Goal: Task Accomplishment & Management: Use online tool/utility

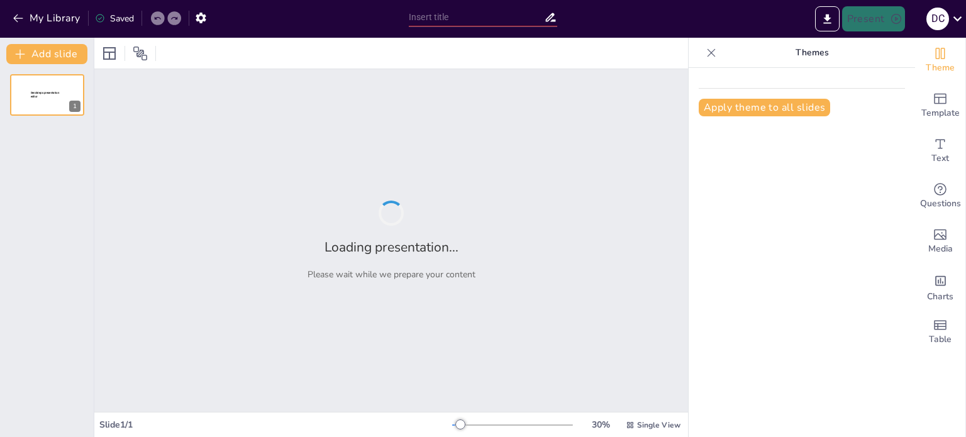
type input "Actualización del Código de Ética: Nuevas Directrices para la Comercialización …"
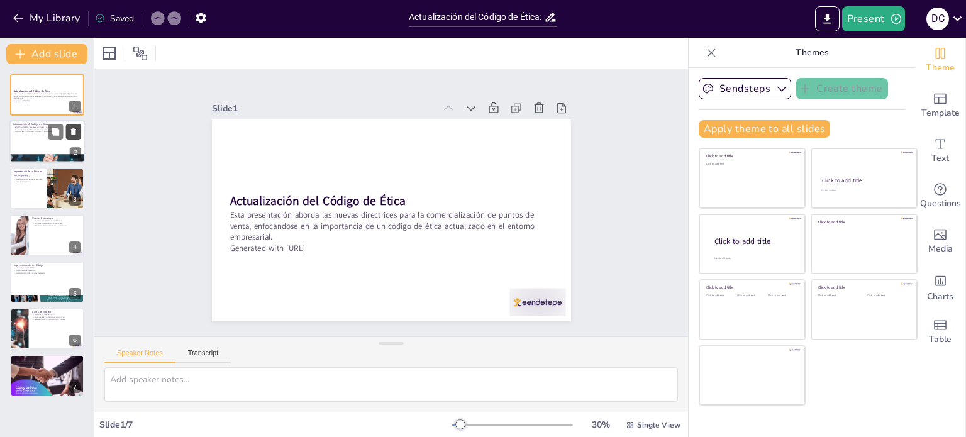
click at [70, 133] on icon at bounding box center [73, 132] width 9 height 9
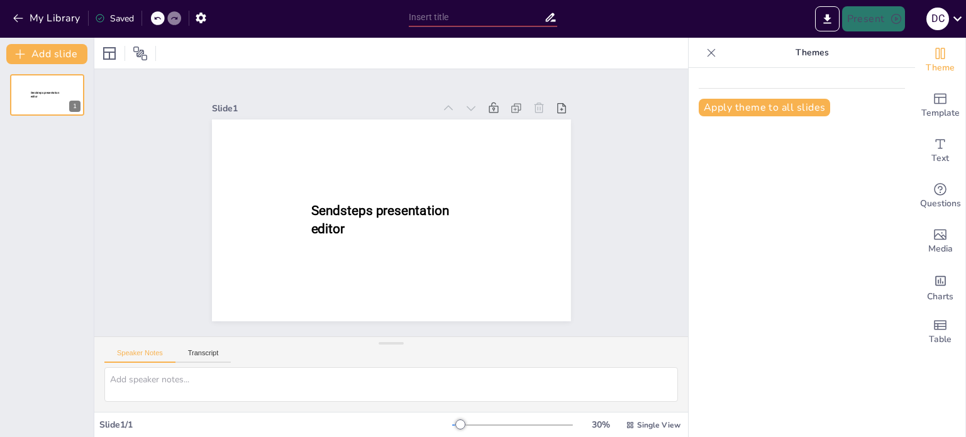
type input "Actualización del Código de Ética: Nuevas Directrices para la Comercialización …"
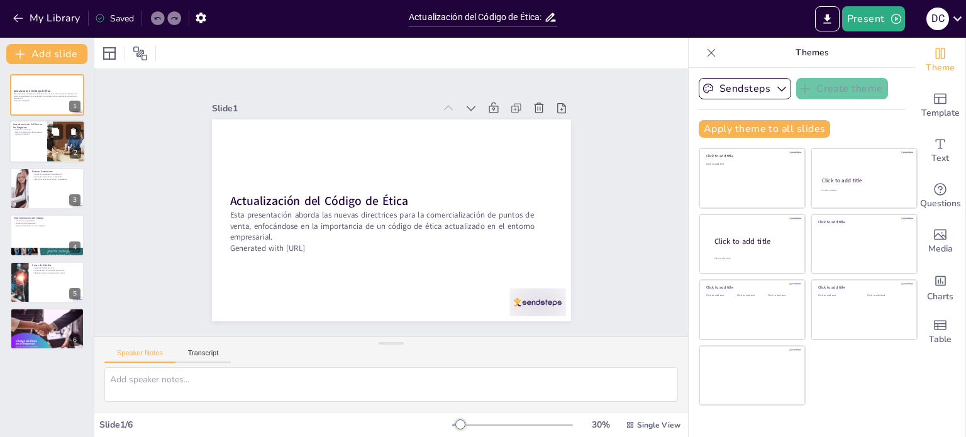
click at [42, 144] on div at bounding box center [46, 142] width 75 height 43
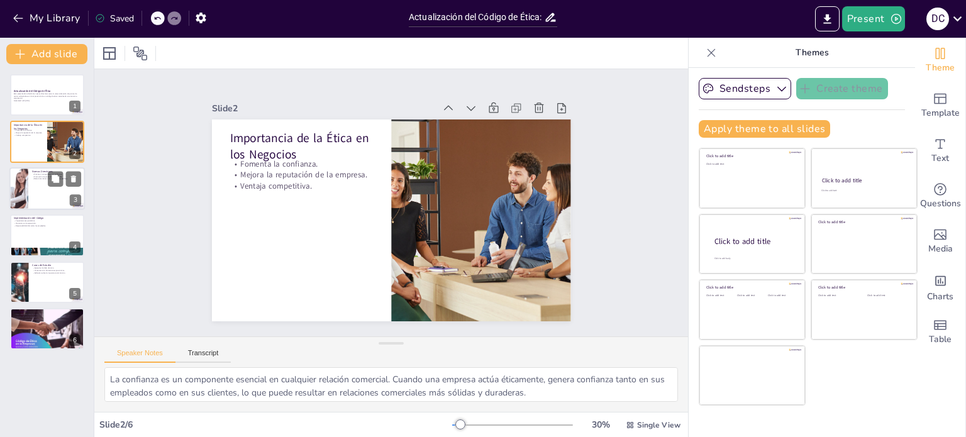
click at [32, 186] on div at bounding box center [46, 188] width 75 height 43
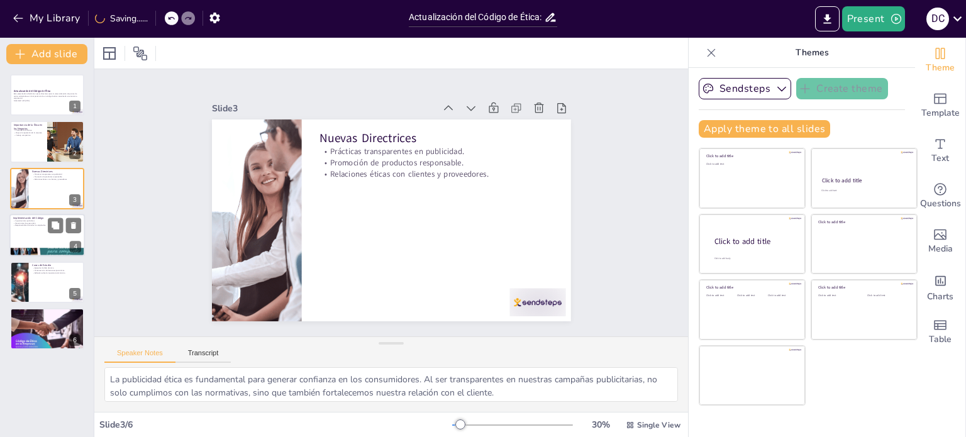
click at [38, 235] on div at bounding box center [46, 235] width 75 height 43
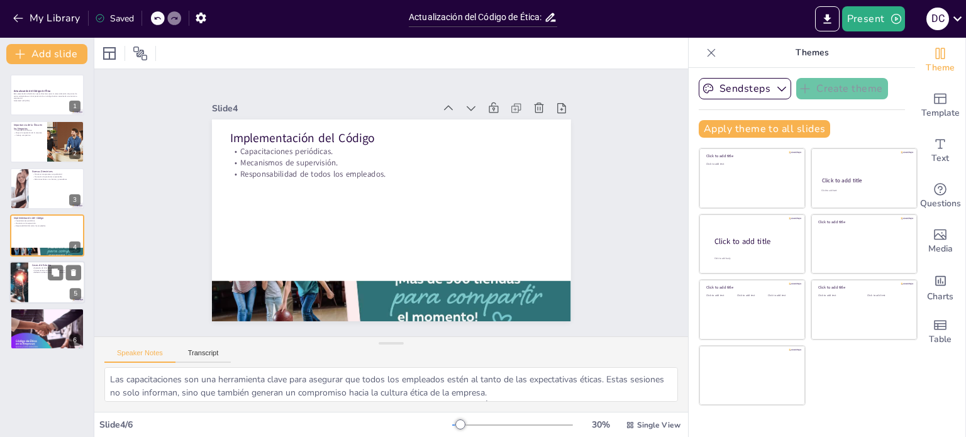
click at [38, 274] on div at bounding box center [46, 282] width 75 height 43
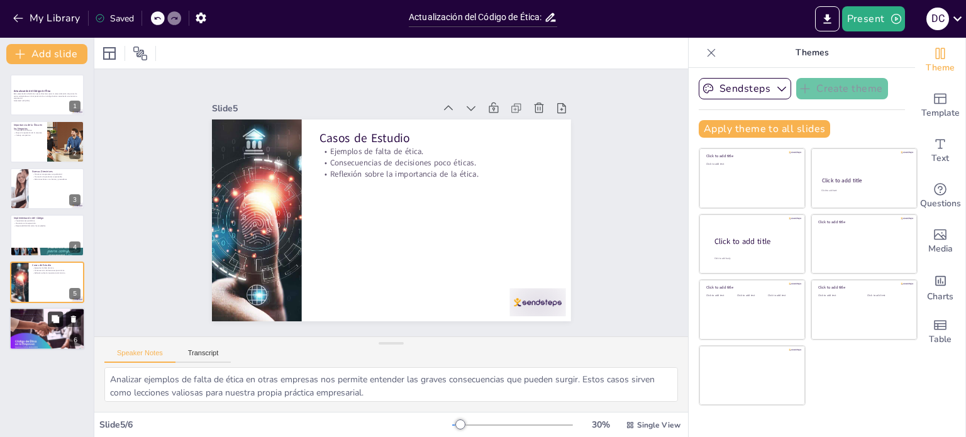
click at [58, 321] on icon at bounding box center [56, 319] width 8 height 8
type textarea "Un enfoque en el desarrollo sostenible asegura que la empresa no solo se enfoqu…"
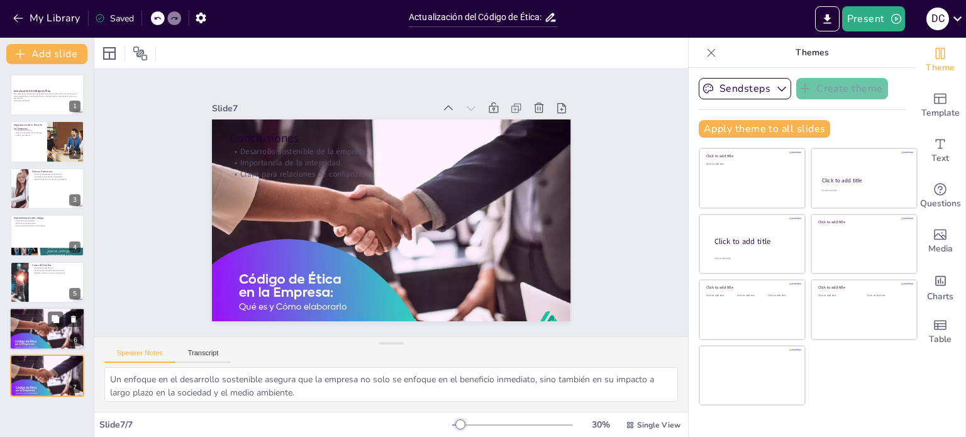
click at [33, 347] on div at bounding box center [46, 329] width 75 height 50
click at [36, 387] on div at bounding box center [46, 375] width 75 height 50
click at [31, 339] on div at bounding box center [46, 329] width 75 height 50
click at [75, 370] on button at bounding box center [73, 366] width 15 height 15
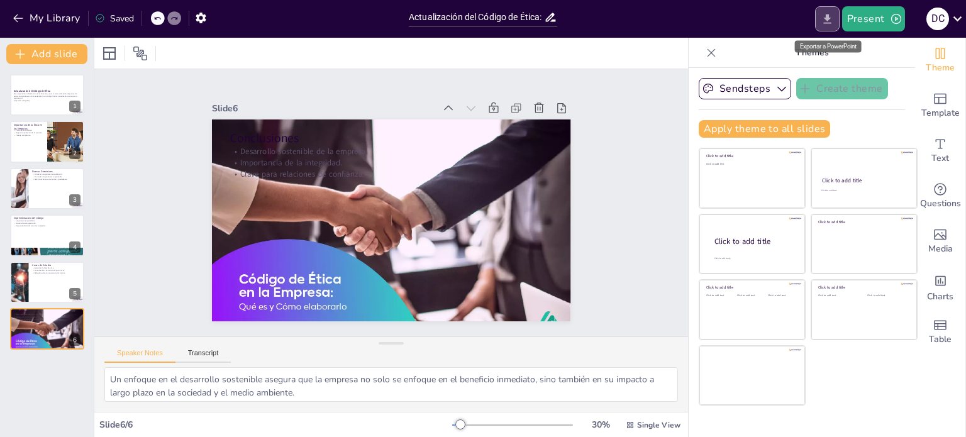
click at [830, 18] on icon "Export to PowerPoint" at bounding box center [827, 18] width 8 height 9
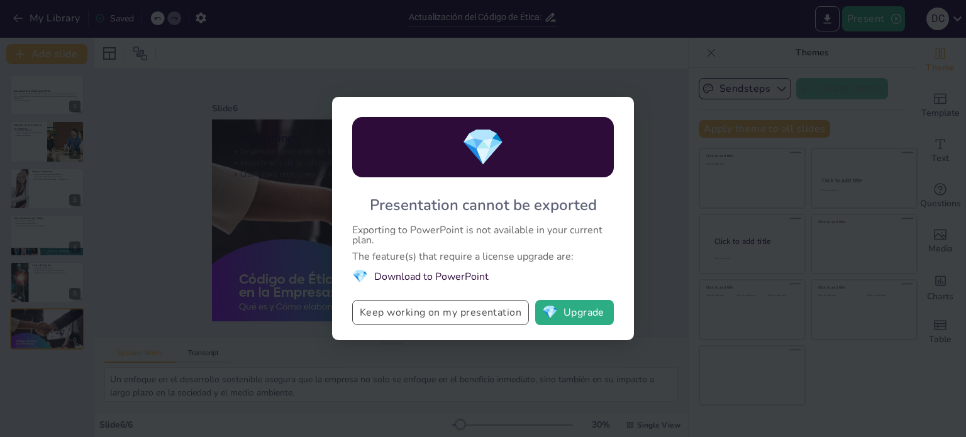
click at [460, 316] on button "Keep working on my presentation" at bounding box center [440, 312] width 177 height 25
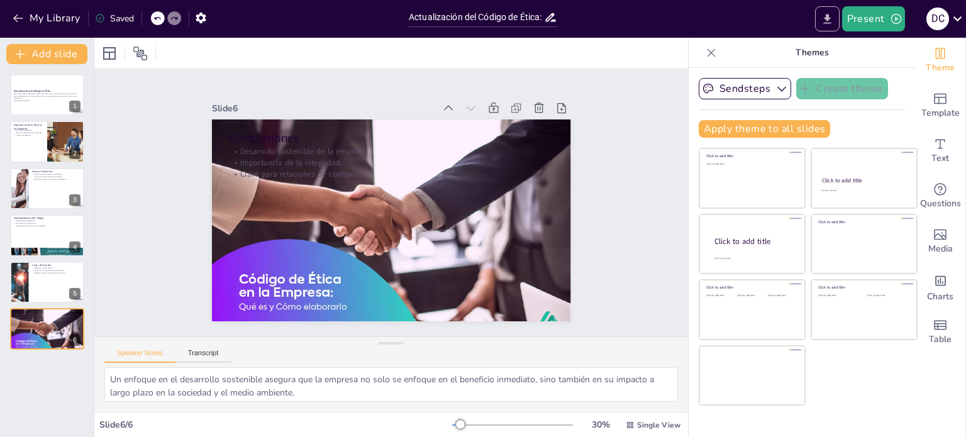
click at [832, 18] on icon "Export to PowerPoint" at bounding box center [827, 19] width 13 height 13
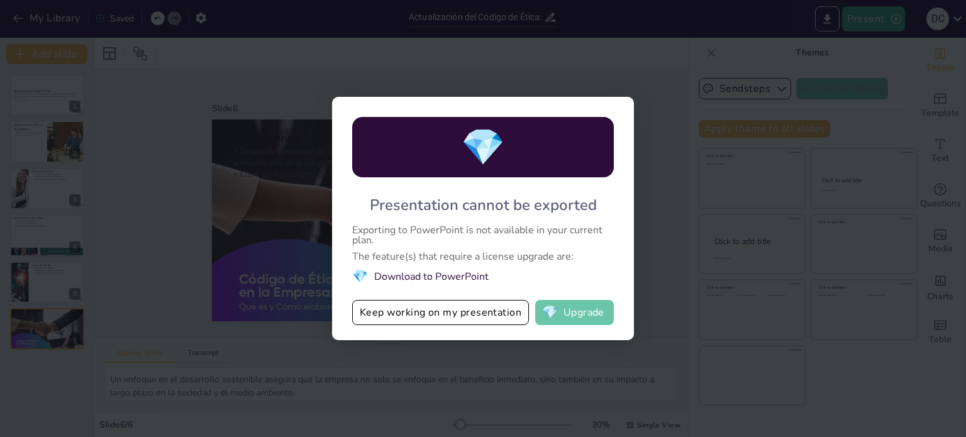
click at [591, 310] on button "💎 Upgrade" at bounding box center [574, 312] width 79 height 25
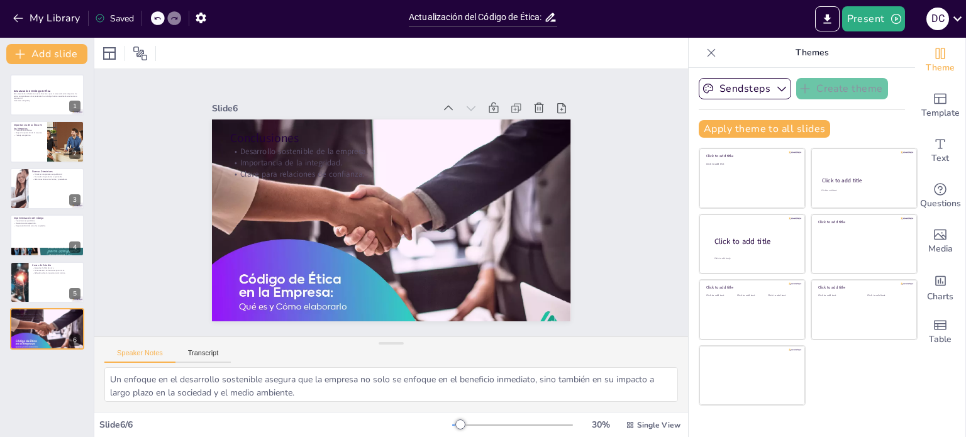
click at [553, 19] on icon at bounding box center [551, 17] width 10 height 9
click at [355, 377] on textarea "Un enfoque en el desarrollo sostenible asegura que la empresa no solo se enfoqu…" at bounding box center [391, 384] width 574 height 35
click at [959, 16] on icon at bounding box center [957, 18] width 17 height 17
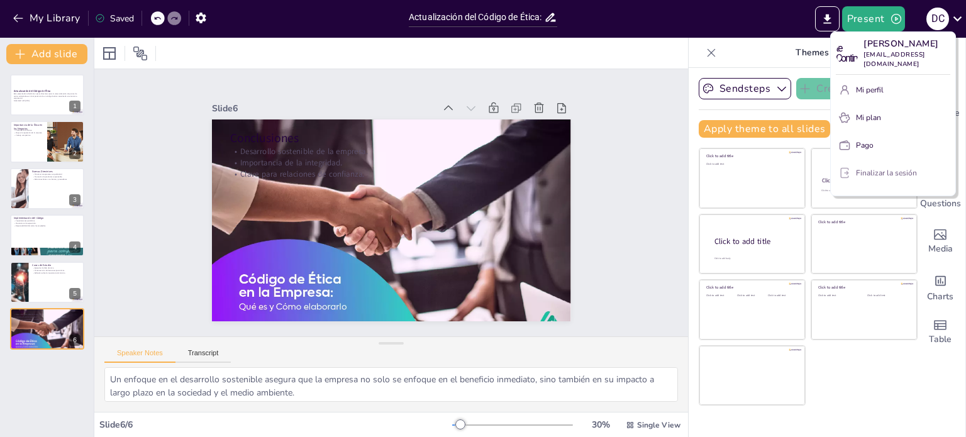
click at [883, 175] on font "Finalizar la sesión" at bounding box center [886, 173] width 61 height 10
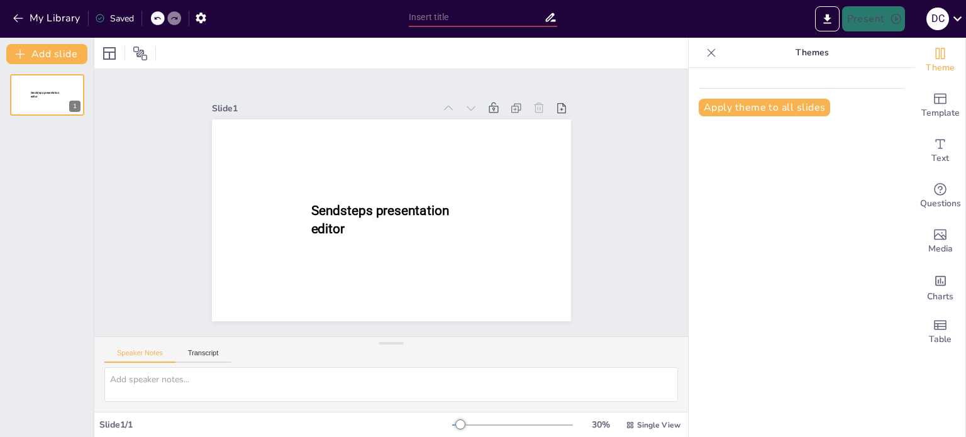
type input "Actualización del Código de Ética: Nuevas Directrices para la Comercialización …"
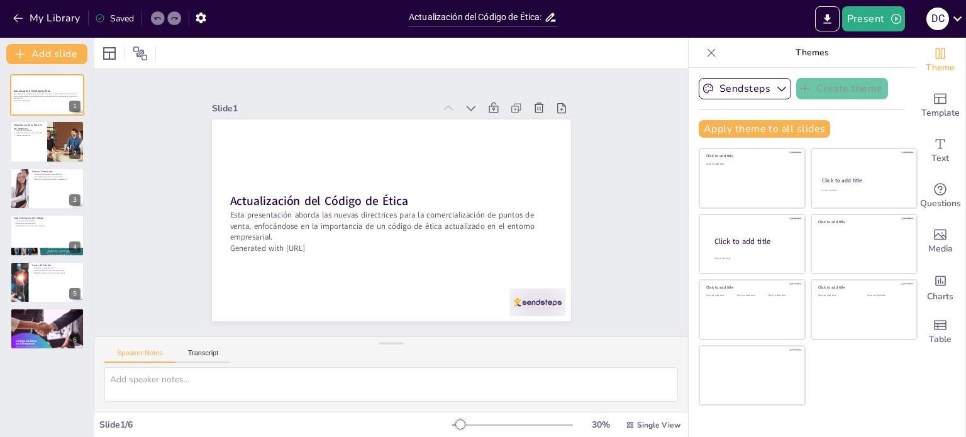
click at [961, 16] on icon at bounding box center [958, 18] width 9 height 5
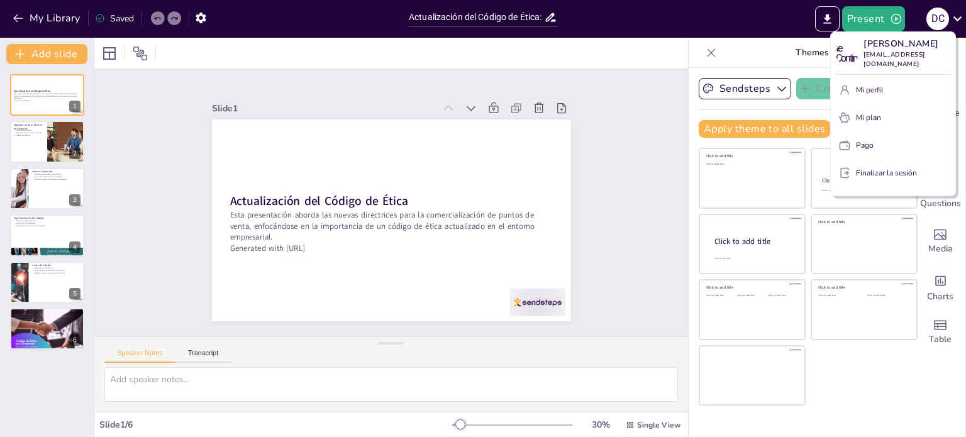
click at [828, 14] on div at bounding box center [483, 218] width 966 height 437
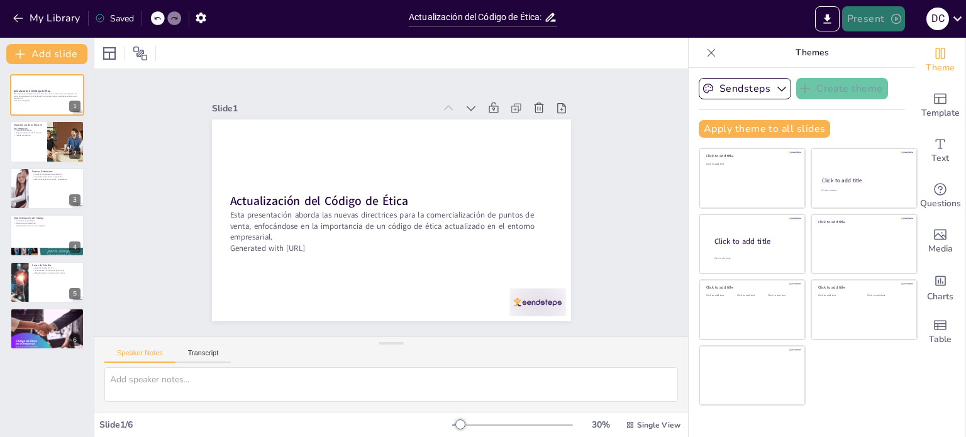
click at [884, 23] on button "Present" at bounding box center [873, 18] width 63 height 25
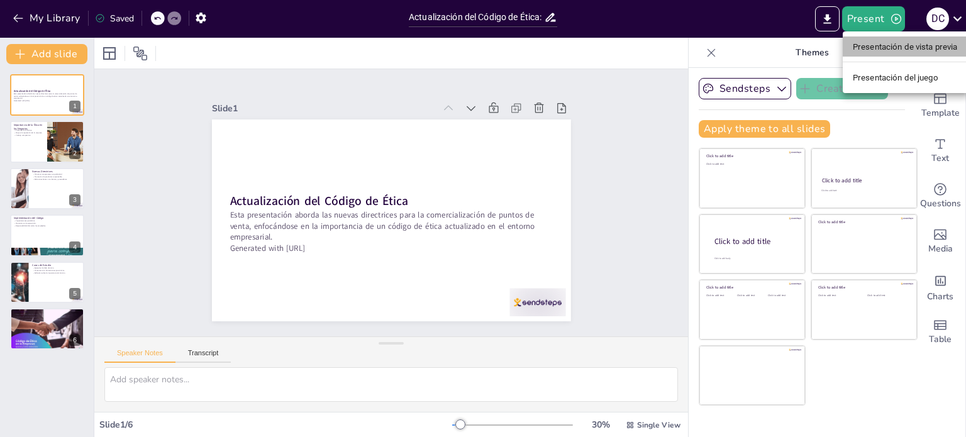
click at [887, 47] on font "Presentación de vista previa" at bounding box center [905, 46] width 105 height 9
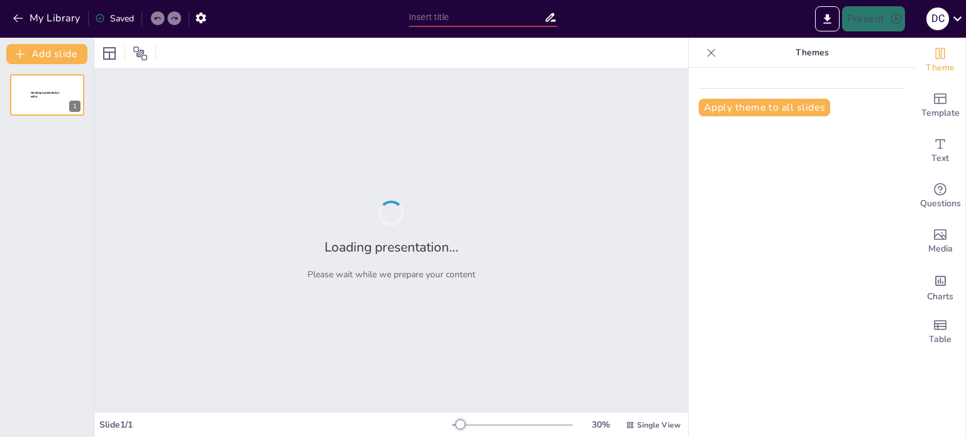
type input "Actualización del Código de Ética: Nuevas Directrices para la Comercialización …"
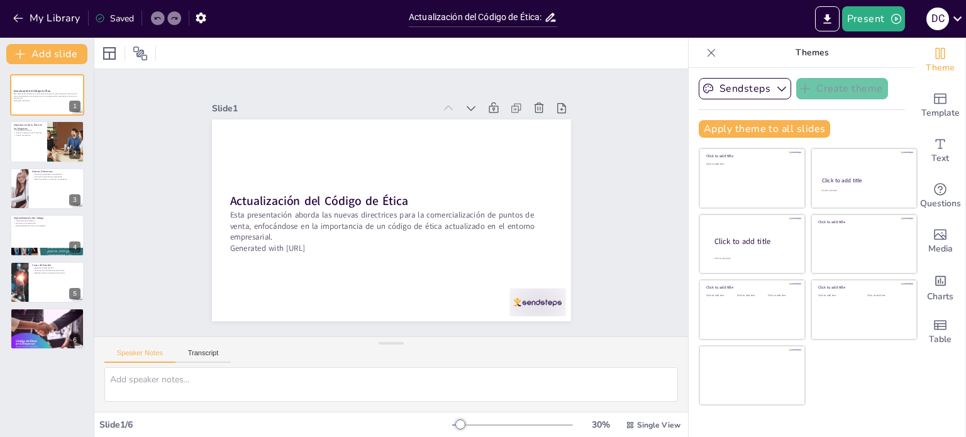
click at [108, 17] on div "Saved" at bounding box center [114, 19] width 39 height 12
click at [118, 14] on div "Saved" at bounding box center [114, 19] width 39 height 12
click at [197, 18] on icon "button" at bounding box center [200, 17] width 13 height 13
click at [201, 18] on icon "button" at bounding box center [200, 17] width 13 height 13
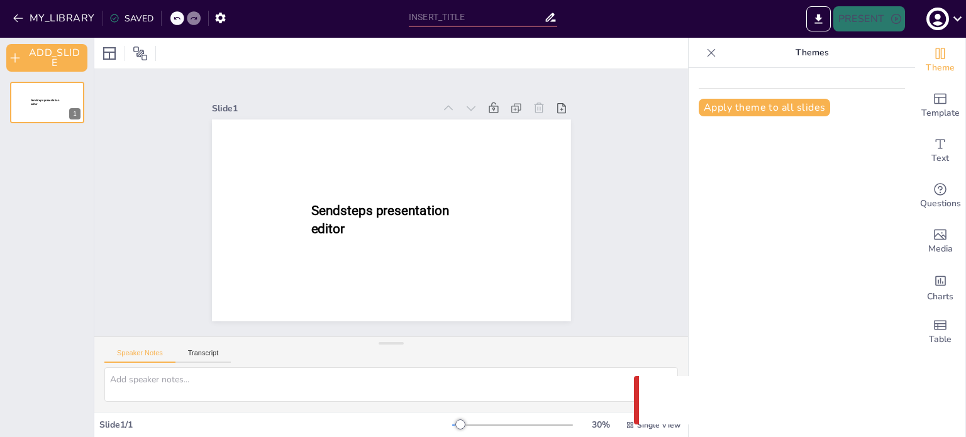
type input "Actualización del Código de Ética: Nuevas Directrices para la Comercialización …"
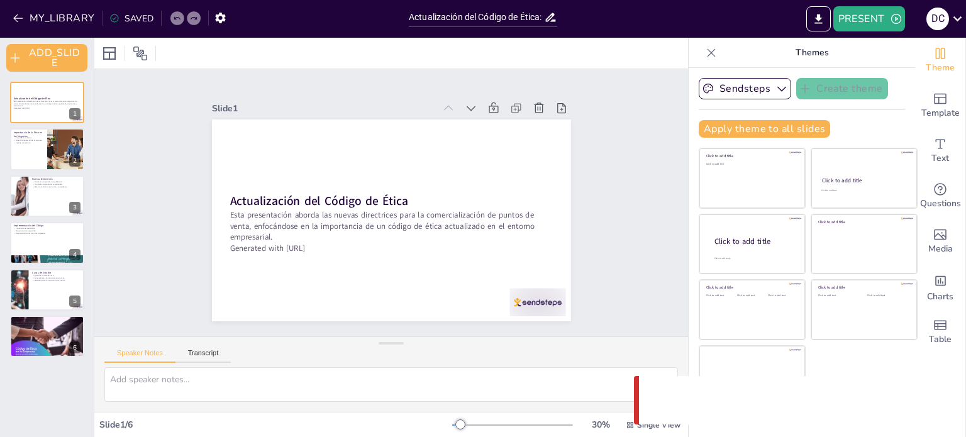
click at [153, 48] on div at bounding box center [127, 53] width 57 height 20
click at [145, 51] on icon at bounding box center [140, 53] width 15 height 15
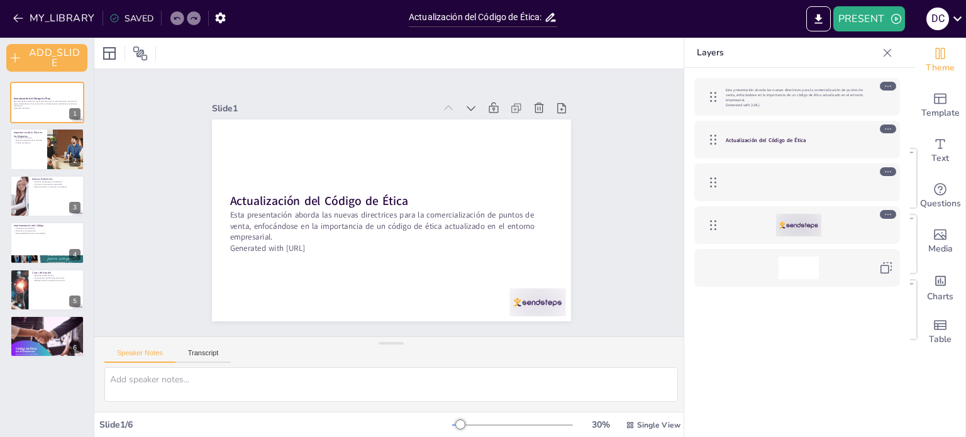
click at [891, 50] on icon at bounding box center [887, 53] width 13 height 13
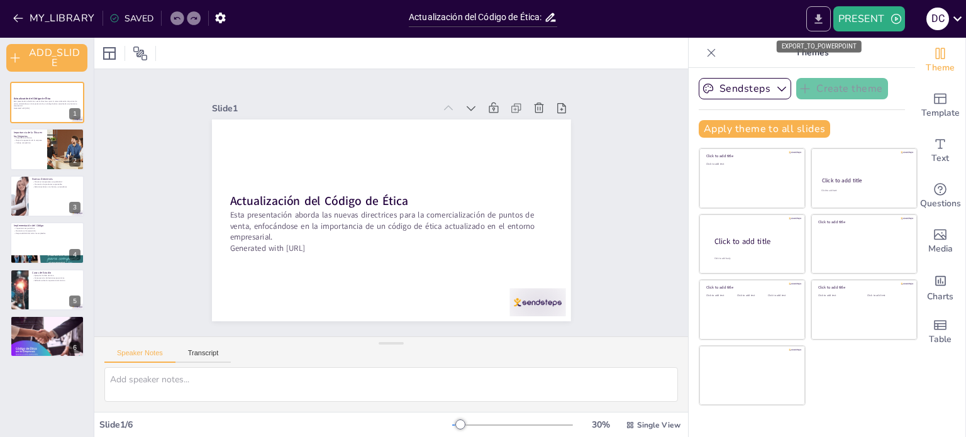
click at [820, 19] on icon "EXPORT_TO_POWERPOINT" at bounding box center [818, 19] width 13 height 13
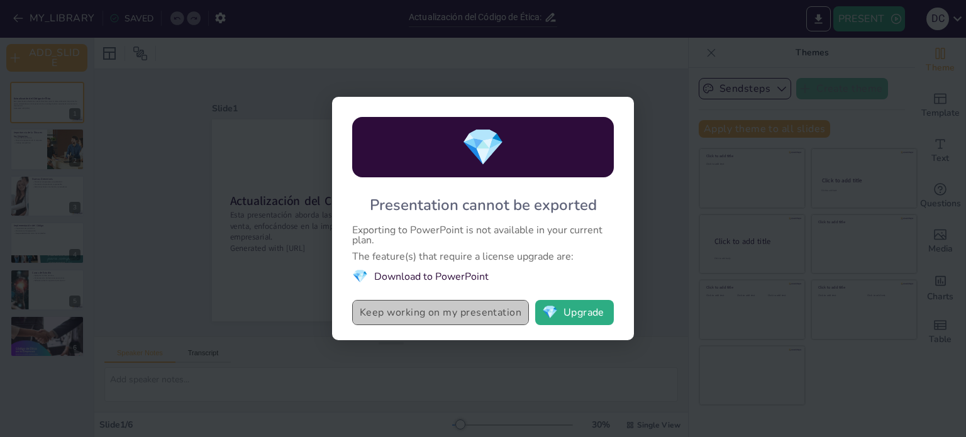
click at [411, 309] on button "Keep working on my presentation" at bounding box center [440, 312] width 177 height 25
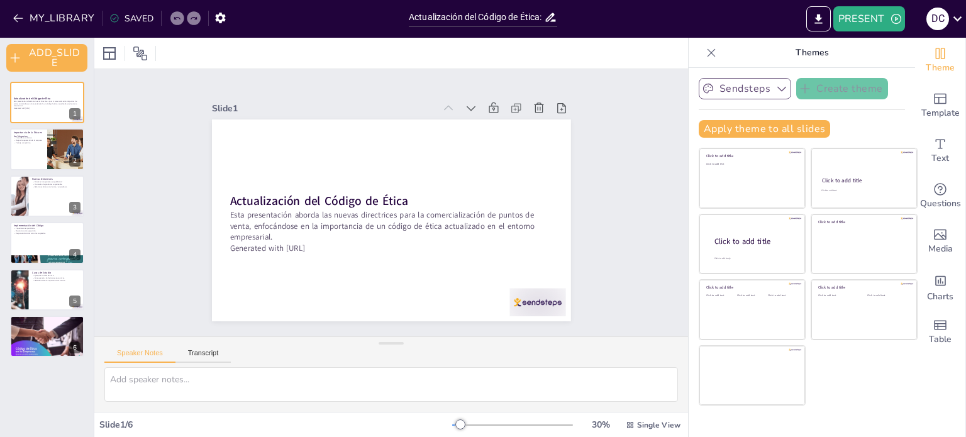
click at [720, 86] on button "Sendsteps" at bounding box center [745, 88] width 92 height 21
click at [726, 131] on span "Sendsteps" at bounding box center [754, 132] width 57 height 12
click at [209, 357] on button "Transcript" at bounding box center [203, 356] width 56 height 14
click at [142, 352] on button "Speaker Notes" at bounding box center [139, 356] width 71 height 14
